Goal: Book appointment/travel/reservation

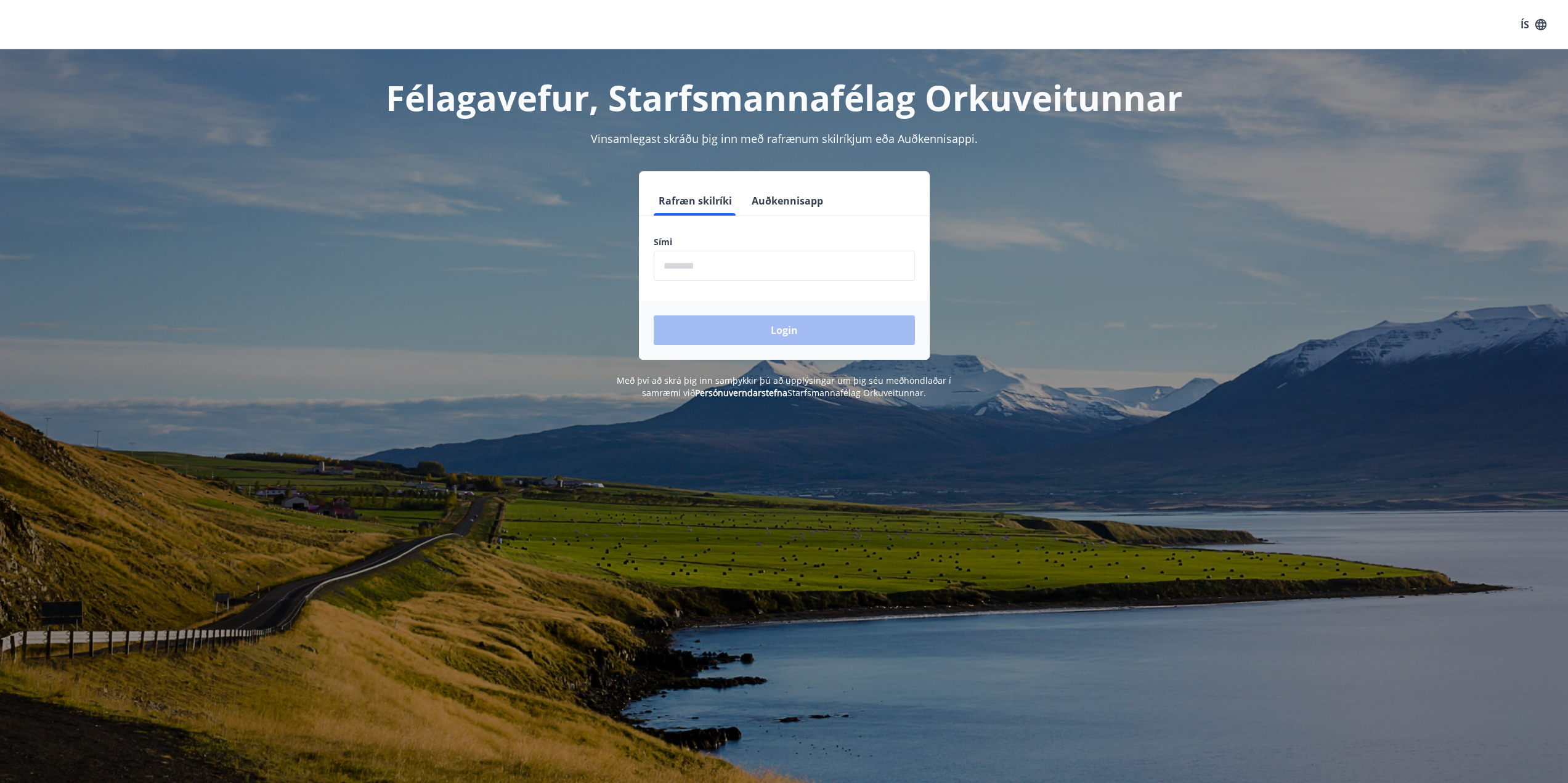
click at [741, 268] on input "phone" at bounding box center [784, 266] width 261 height 30
type input "********"
click at [654, 315] on button "Login" at bounding box center [784, 330] width 261 height 29
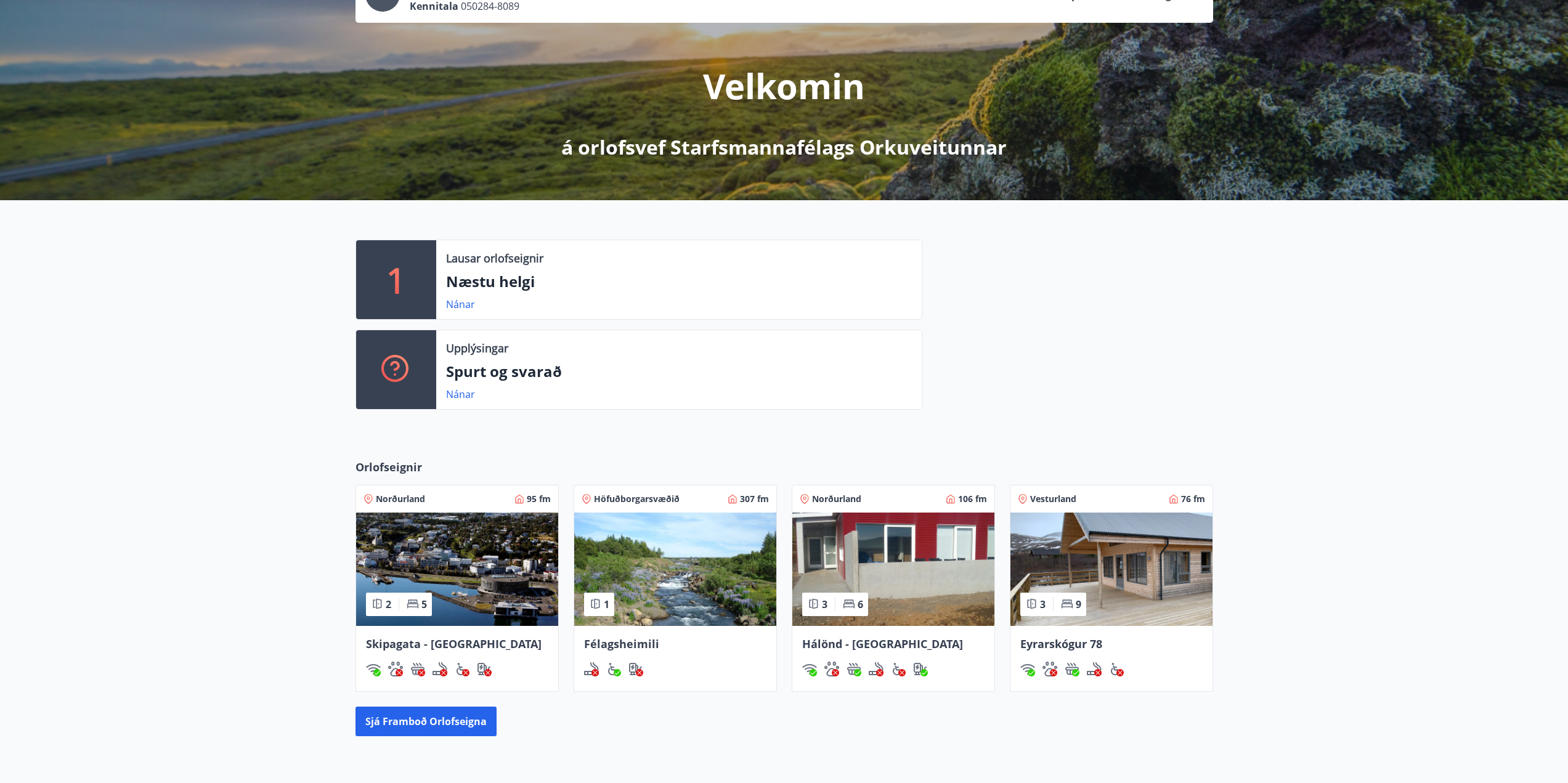
scroll to position [123, 0]
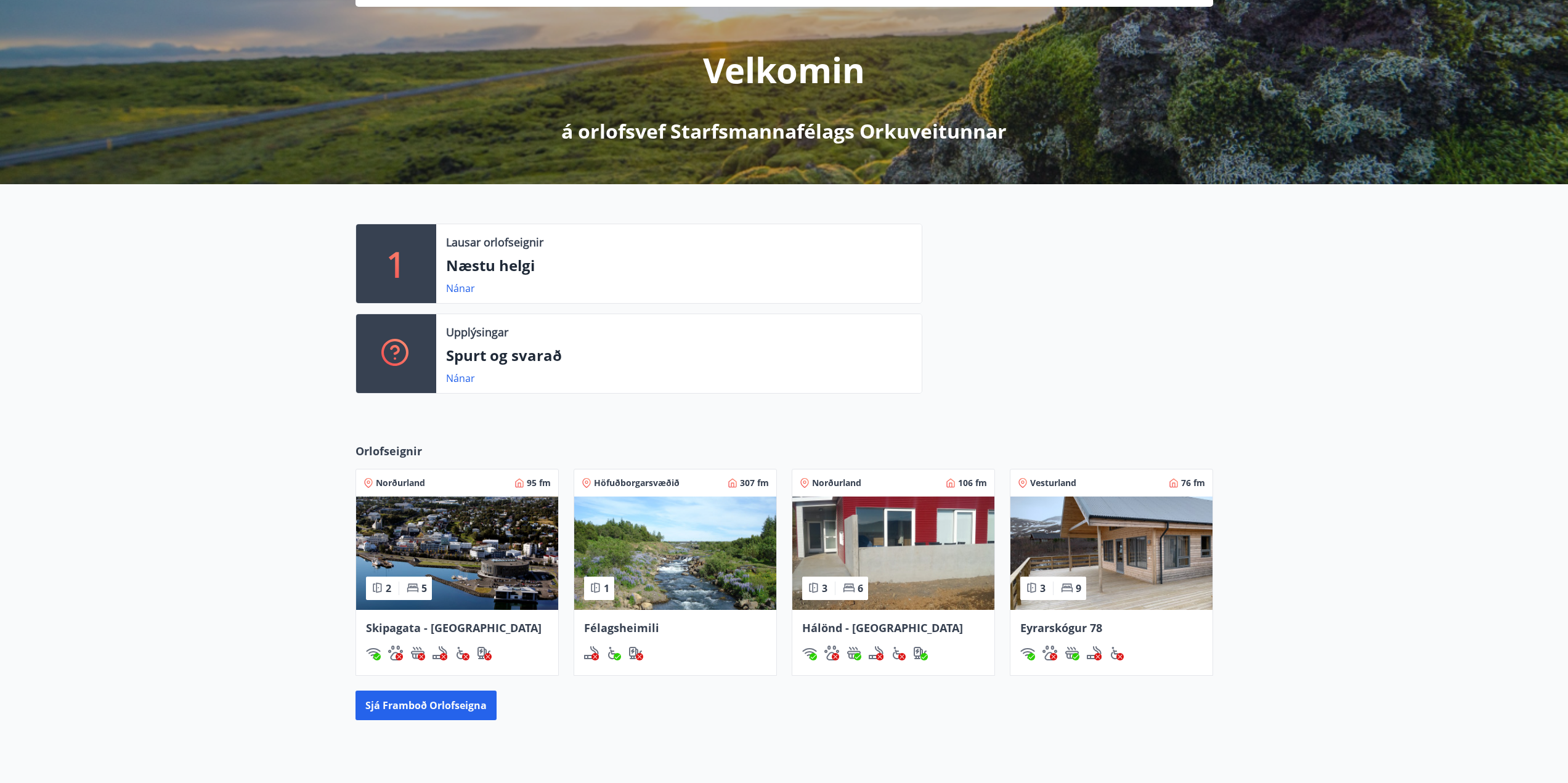
click at [677, 600] on img at bounding box center [675, 553] width 202 height 114
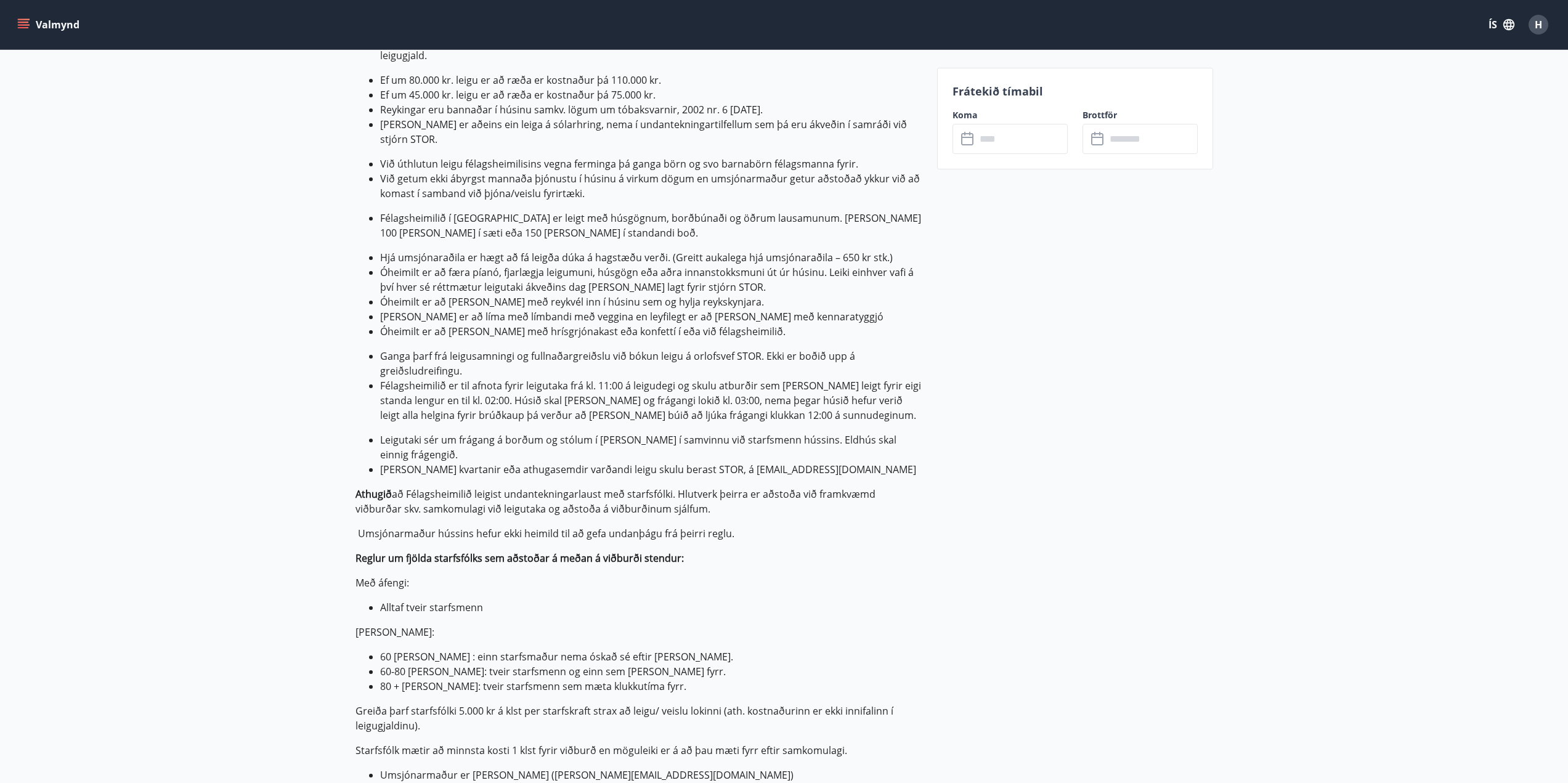
scroll to position [678, 0]
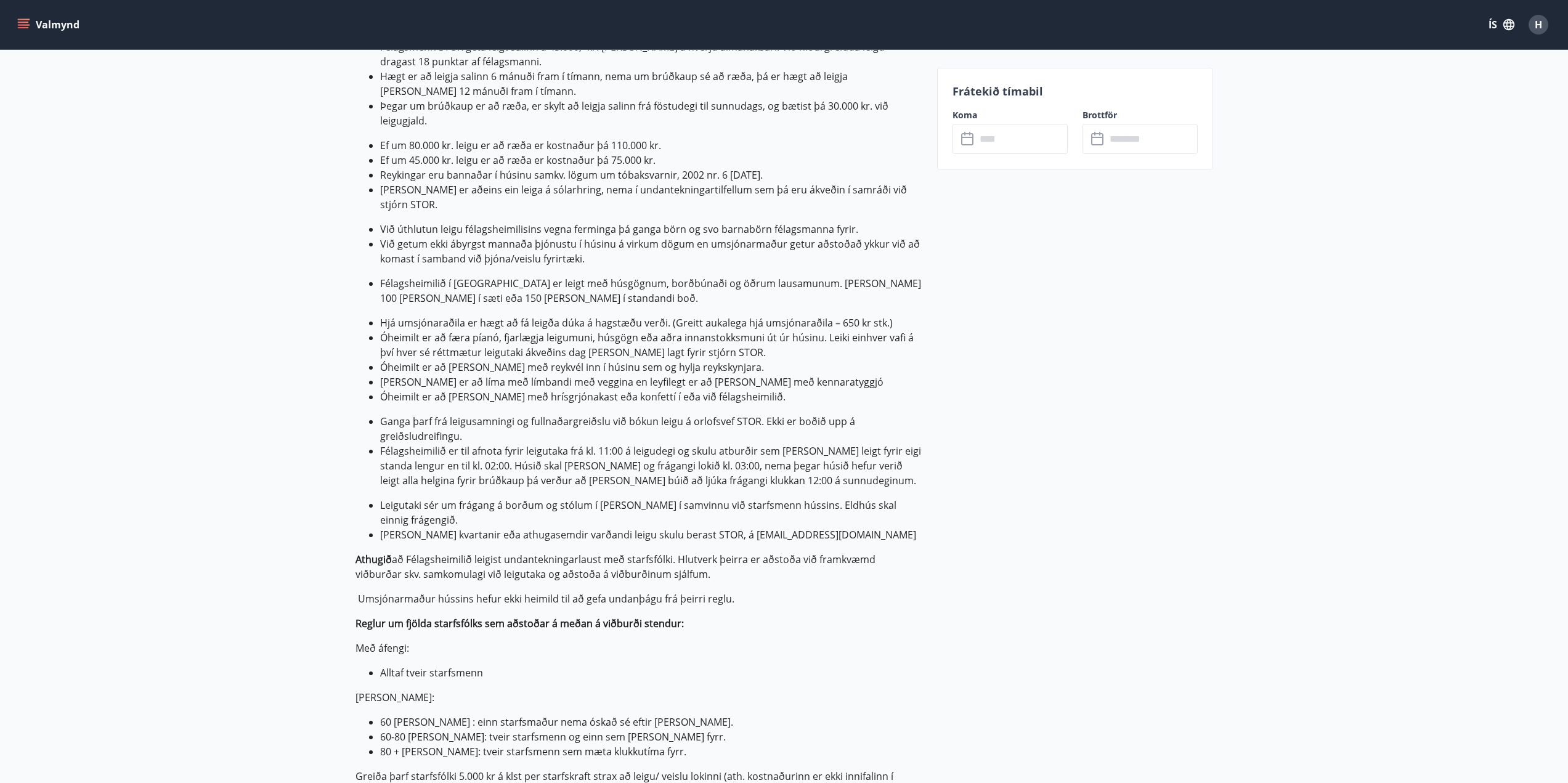
click at [1012, 146] on input "text" at bounding box center [1021, 139] width 92 height 30
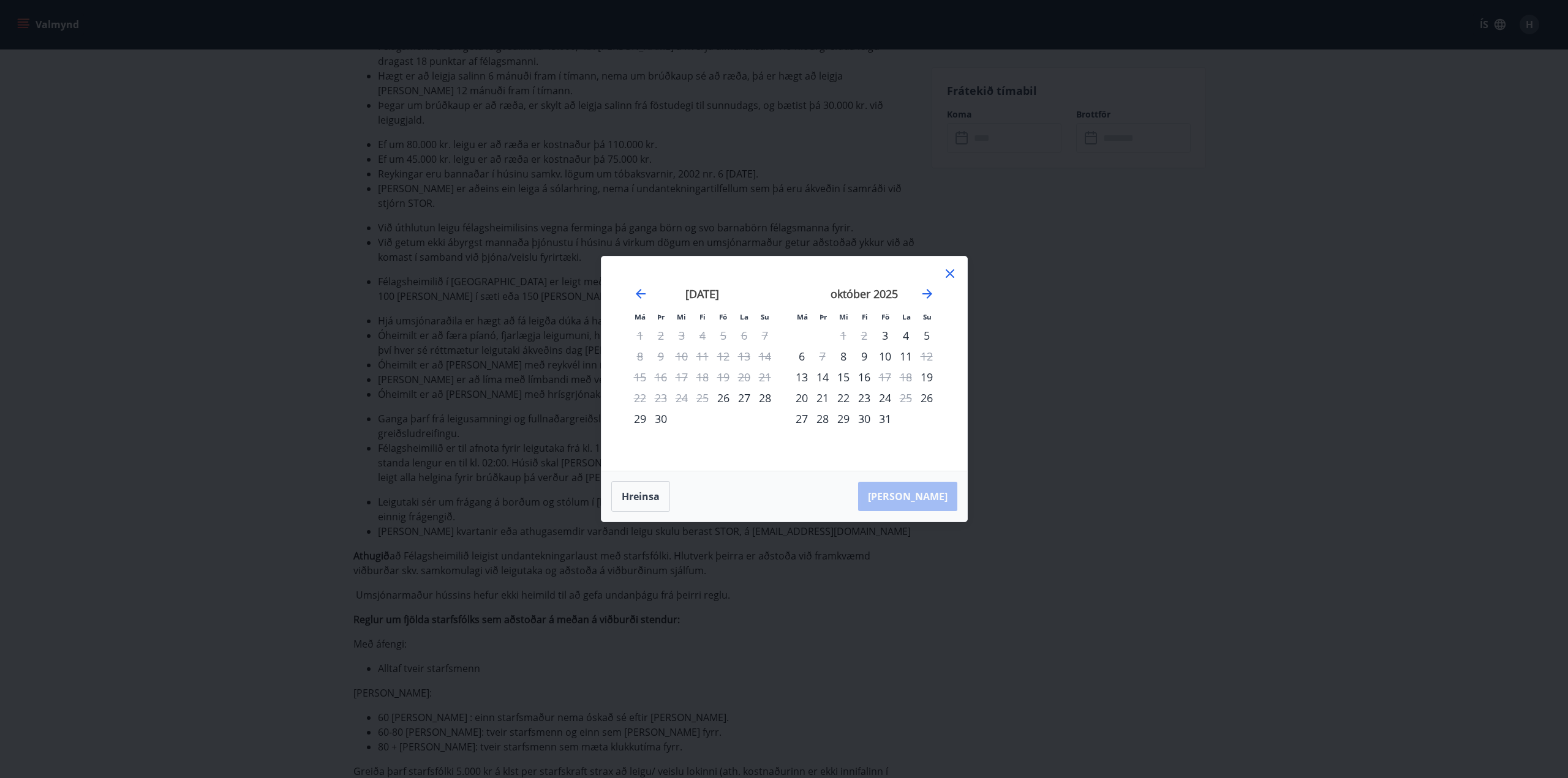
click at [944, 275] on icon at bounding box center [950, 274] width 15 height 15
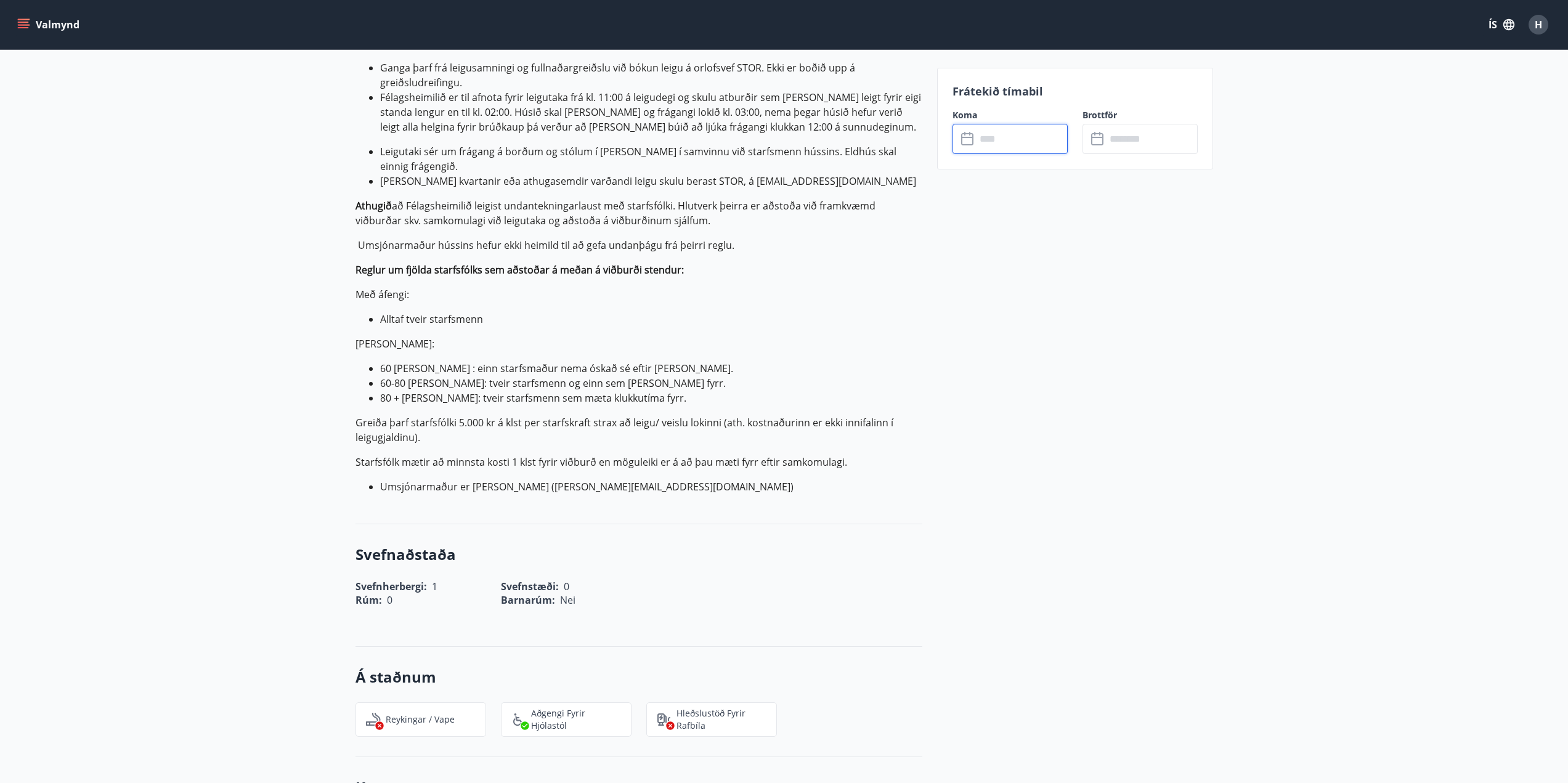
scroll to position [1048, 0]
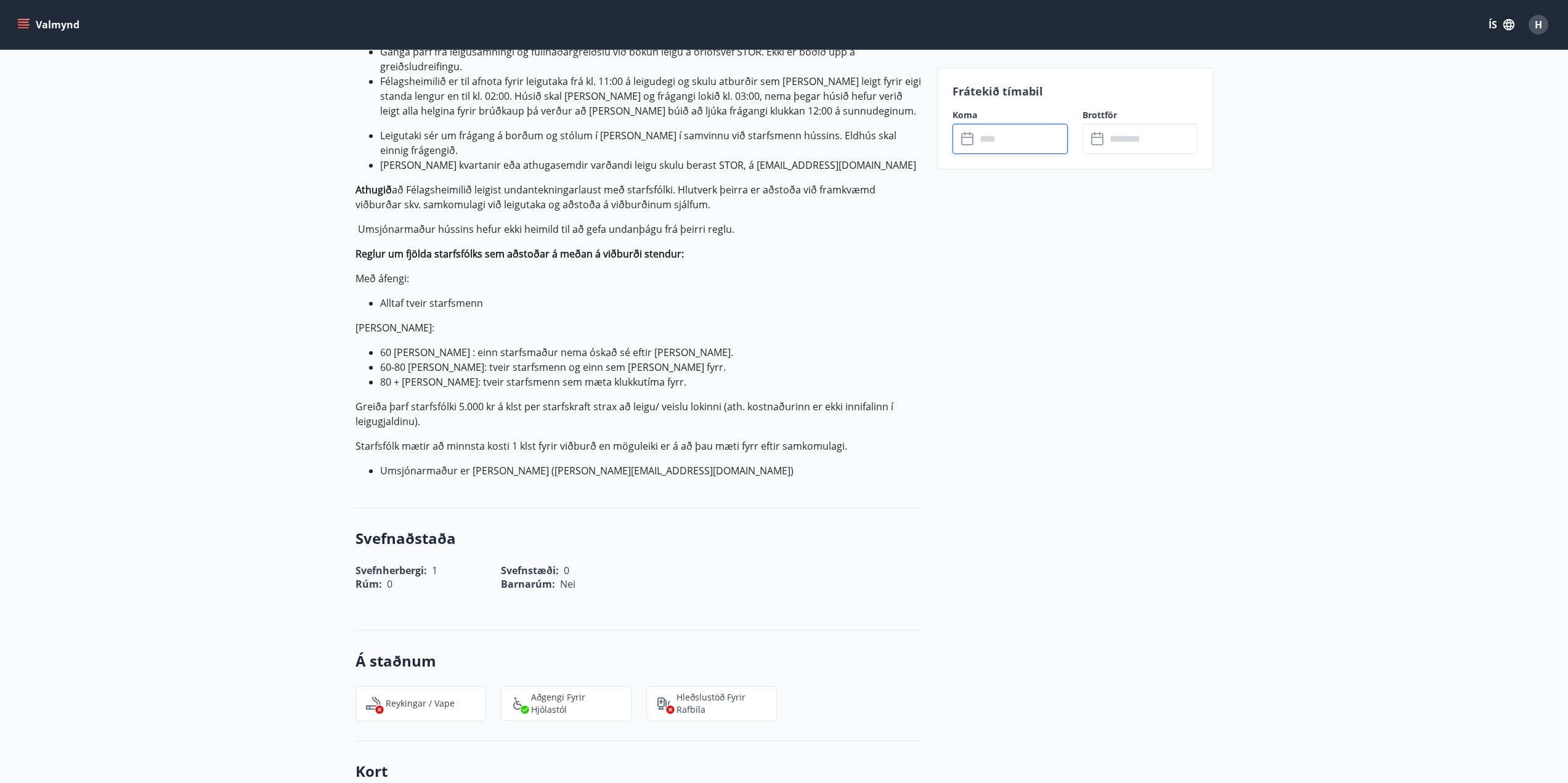
click at [1007, 144] on input "text" at bounding box center [1021, 139] width 92 height 30
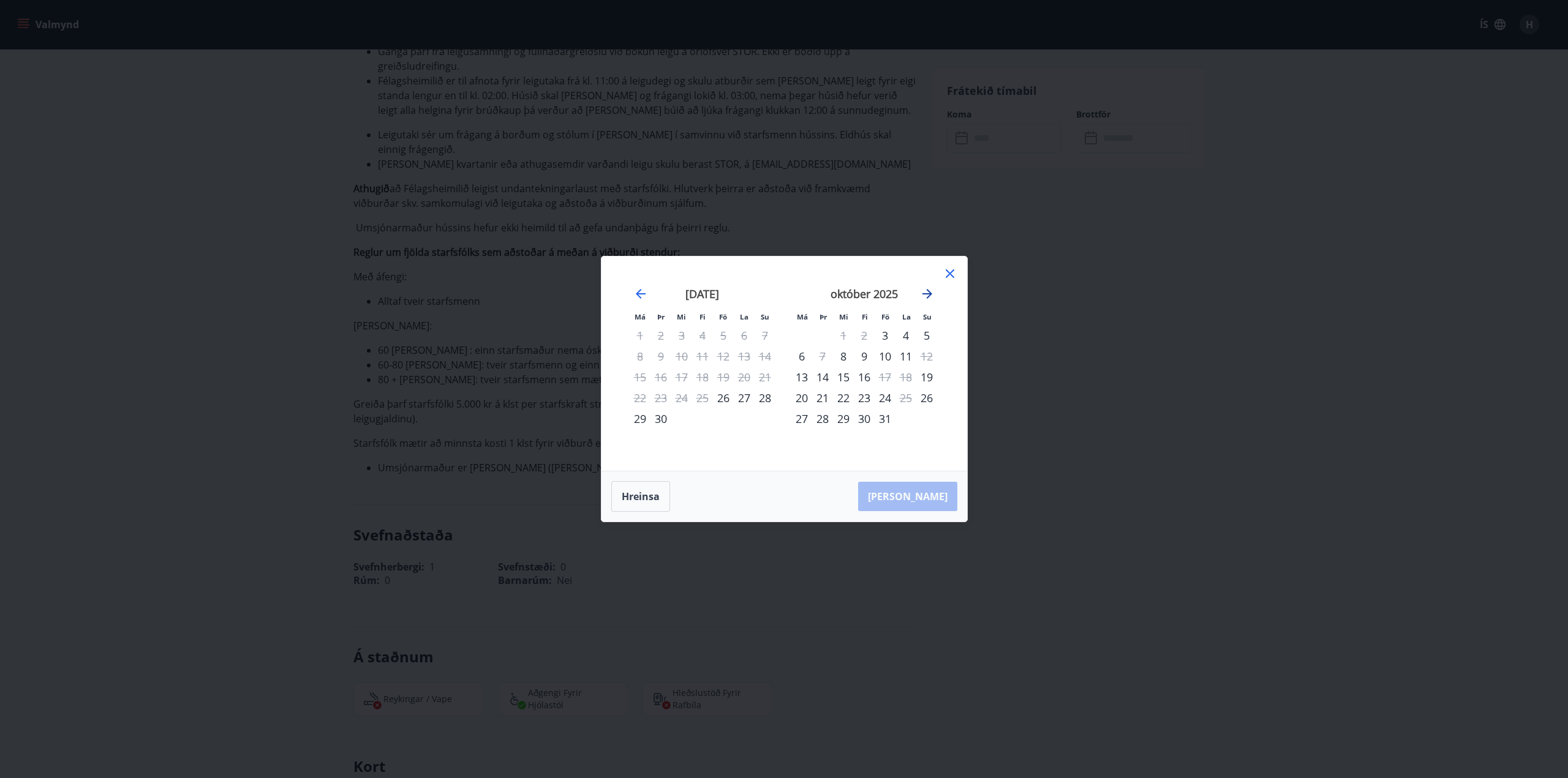
click at [928, 295] on icon "Move forward to switch to the next month." at bounding box center [927, 294] width 15 height 15
click at [946, 275] on icon at bounding box center [950, 274] width 15 height 15
